Goal: Transaction & Acquisition: Purchase product/service

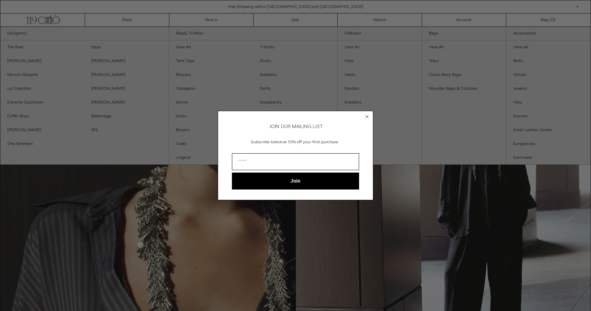
click at [368, 114] on circle "Close dialog" at bounding box center [367, 117] width 7 height 7
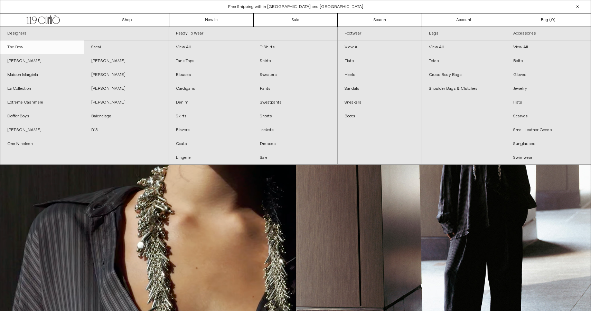
click at [19, 45] on link "The Row" at bounding box center [42, 47] width 84 height 14
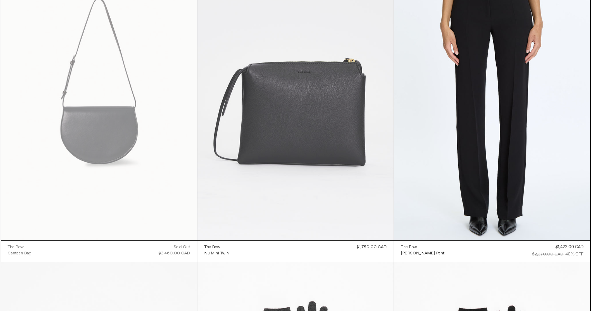
scroll to position [7443, 0]
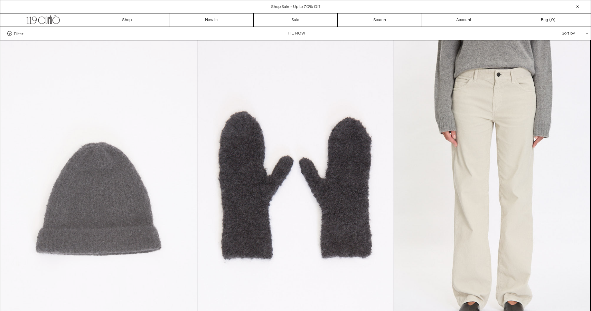
scroll to position [0, 0]
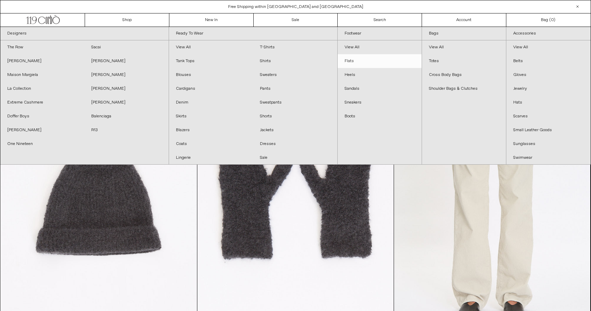
click at [350, 61] on link "Flats" at bounding box center [379, 61] width 84 height 14
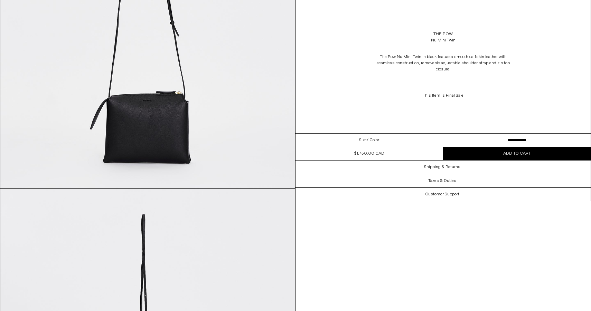
scroll to position [1305, 0]
